Goal: Task Accomplishment & Management: Manage account settings

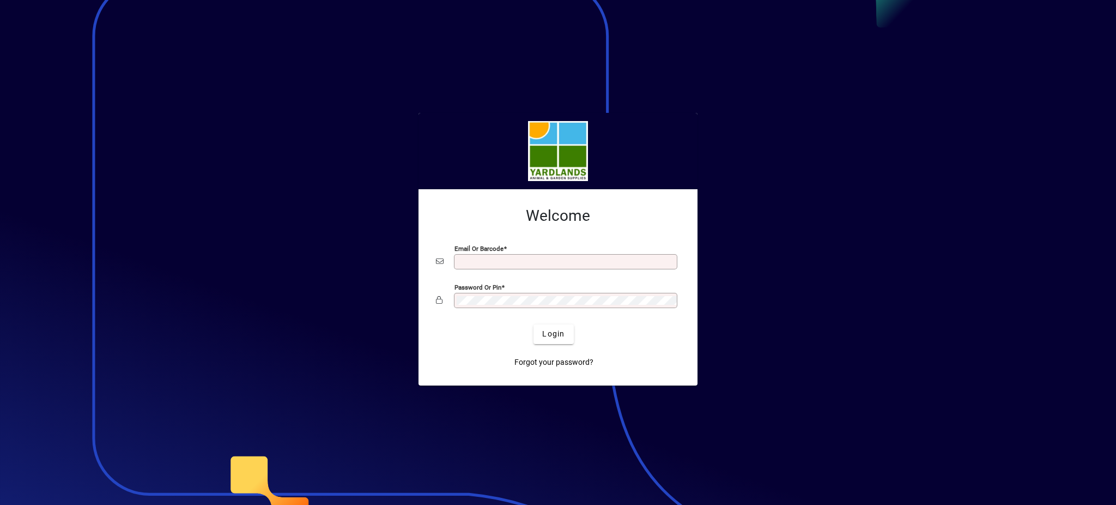
type input "**********"
click at [406, 285] on app-login-layout "**********" at bounding box center [558, 252] width 1116 height 505
click at [499, 349] on div "Forgot your password?" at bounding box center [554, 358] width 244 height 28
click at [561, 336] on span "Login" at bounding box center [553, 333] width 22 height 11
